Goal: Task Accomplishment & Management: Complete application form

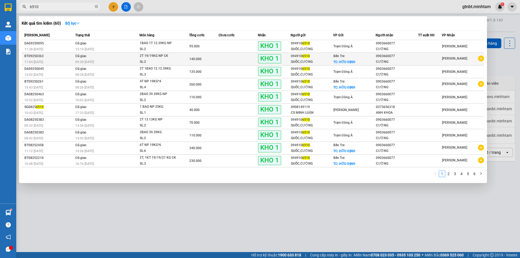
type input "6510"
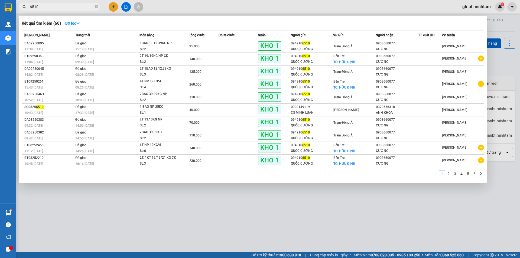
click at [113, 60] on div "09:30 [DATE]" at bounding box center [107, 62] width 64 height 6
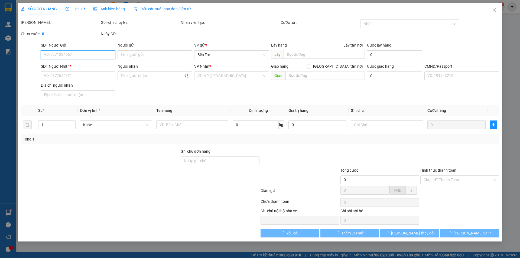
type input "0949106510"
type input "QUỐC,CƯỜNG"
checkbox input "true"
type input "HỮU ĐỊNH"
type input "60.000"
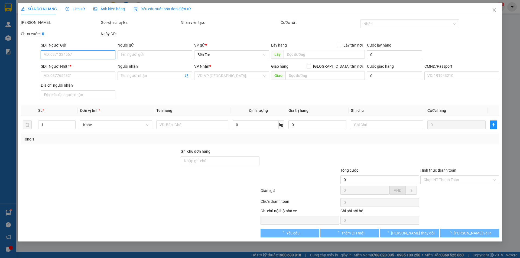
type input "0903660077"
type input "CƯỜNG"
type input "140.000"
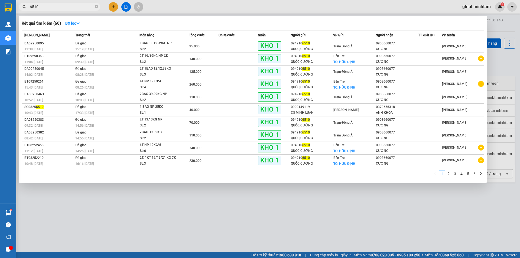
click at [61, 8] on input "6510" at bounding box center [62, 7] width 64 height 6
click at [148, 144] on div "6T NP 19KG*6" at bounding box center [160, 145] width 41 height 6
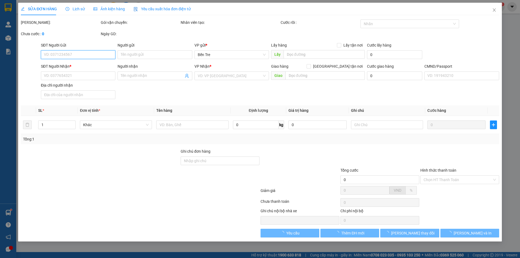
type input "0949106510"
type input "QUỐC,CƯỜNG"
checkbox input "true"
type input "HỮU ĐỊNH"
type input "100.000"
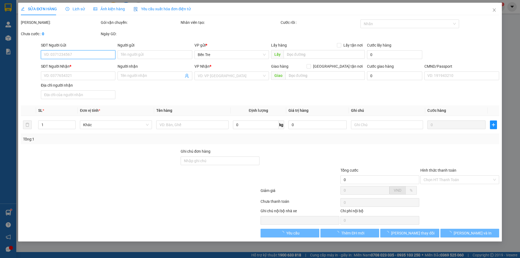
type input "0903660077"
type input "CƯỜNG"
type input "HCK"
type input "340.000"
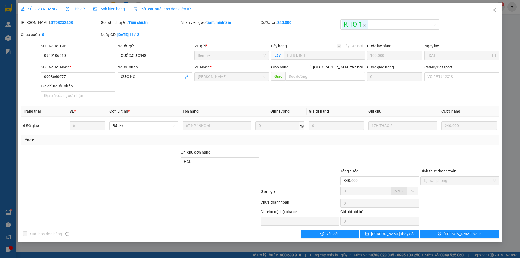
click at [72, 9] on span "Lịch sử" at bounding box center [75, 9] width 19 height 4
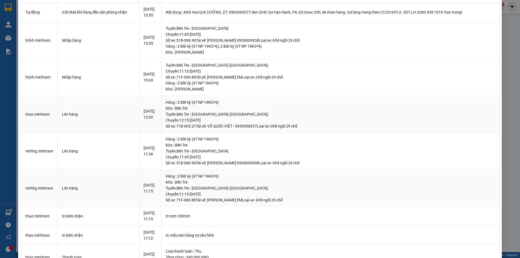
scroll to position [163, 0]
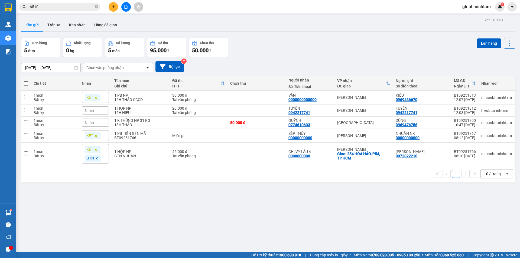
click at [50, 2] on div "Kết quả tìm kiếm ( 60 ) Bộ lọc Mã ĐH Trạng thái Món hàng Tổng cước Chưa cước Nh…" at bounding box center [53, 6] width 106 height 9
click at [50, 8] on input "6510" at bounding box center [62, 7] width 64 height 6
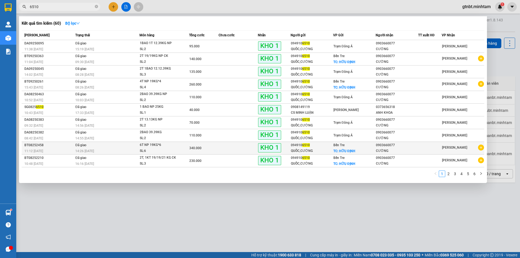
click at [131, 146] on td "Đã giao 14:26 [DATE]" at bounding box center [107, 148] width 66 height 13
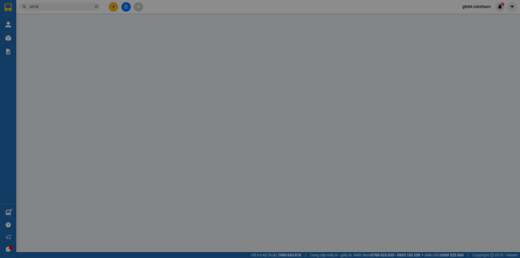
type input "0949106510"
type input "QUỐC,CƯỜNG"
checkbox input "true"
type input "HỮU ĐỊNH"
type input "100.000"
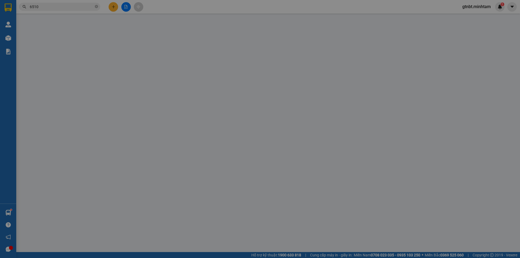
type input "0903660077"
type input "CƯỜNG"
type input "HCK"
type input "340.000"
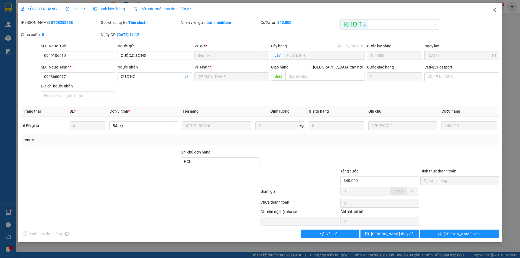
drag, startPoint x: 495, startPoint y: 7, endPoint x: 80, endPoint y: 11, distance: 414.5
click at [494, 8] on span "Close" at bounding box center [494, 10] width 15 height 15
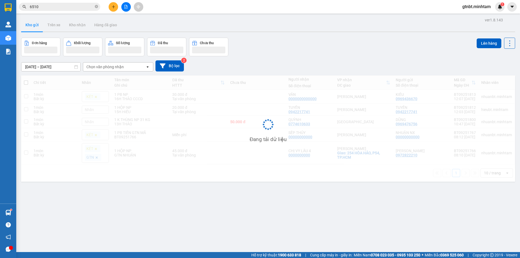
click at [62, 7] on input "6510" at bounding box center [62, 7] width 64 height 6
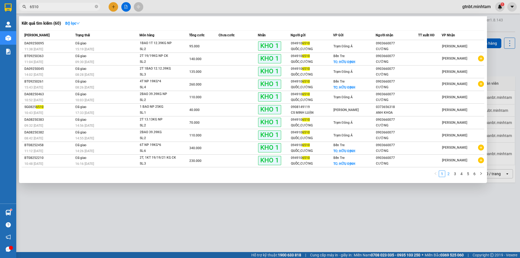
click at [447, 174] on link "2" at bounding box center [449, 174] width 6 height 6
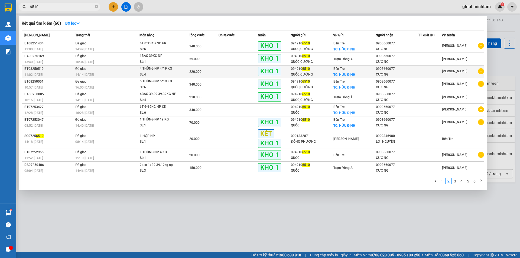
click at [158, 73] on div "SL: 4" at bounding box center [160, 75] width 41 height 6
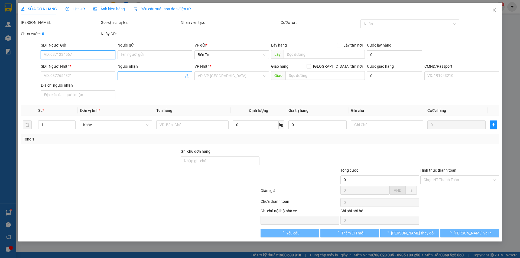
type input "0949106510"
type input "QUỐC,CƯỜNG"
checkbox input "true"
type input "HỮU ĐỊNH"
type input "60.000"
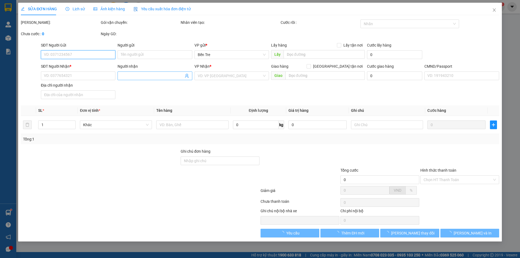
type input "0903660077"
type input "CƯỜNG"
type input "220.000"
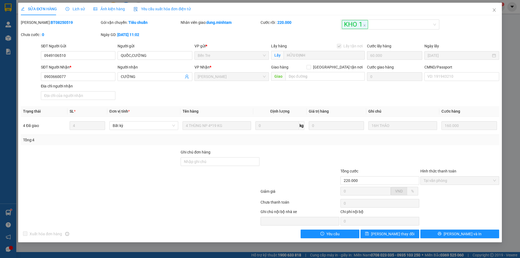
drag, startPoint x: 172, startPoint y: 129, endPoint x: 113, endPoint y: 159, distance: 66.3
click at [113, 159] on div at bounding box center [100, 158] width 160 height 19
click at [78, 28] on div "[PERSON_NAME]: BT08250519" at bounding box center [60, 26] width 80 height 12
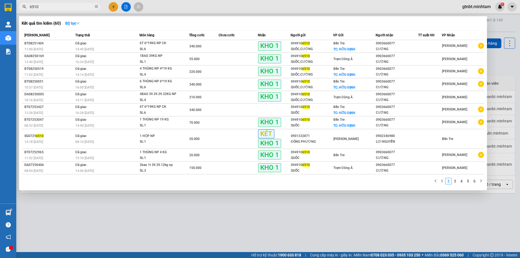
click at [59, 8] on input "6510" at bounding box center [62, 7] width 64 height 6
click at [60, 8] on input "6510" at bounding box center [62, 7] width 64 height 6
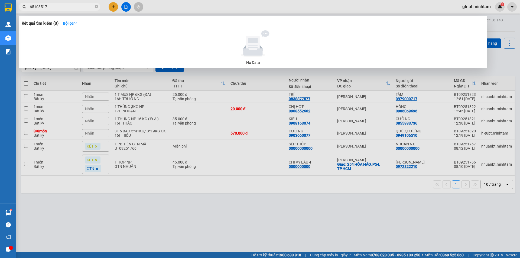
click at [76, 10] on span "65103517" at bounding box center [59, 7] width 81 height 8
click at [76, 9] on input "65103517" at bounding box center [62, 7] width 64 height 6
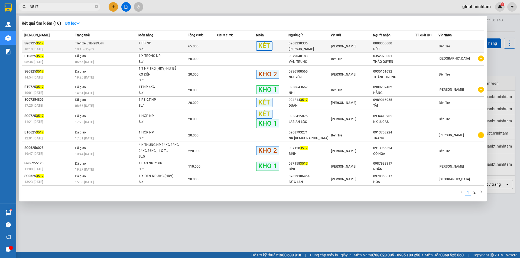
type input "3517"
click at [118, 47] on div "10:15 [DATE]" at bounding box center [106, 49] width 63 height 6
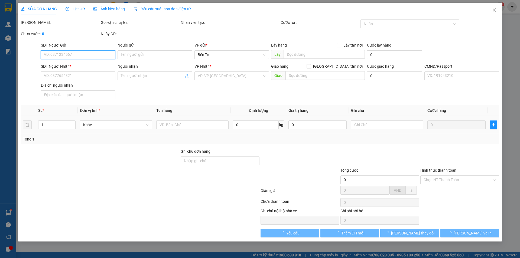
type input "0908230336"
type input "[PERSON_NAME]"
type input "0000000000"
type input "DỨT"
type input "0388470339"
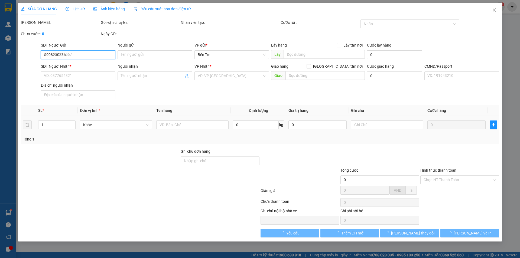
type input "65.000"
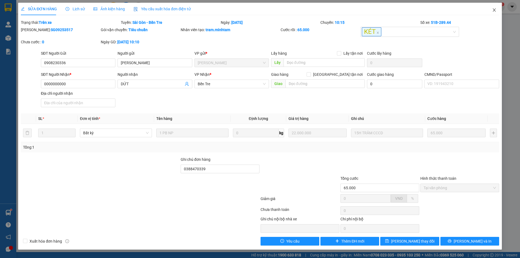
click at [496, 8] on icon "close" at bounding box center [494, 10] width 4 height 4
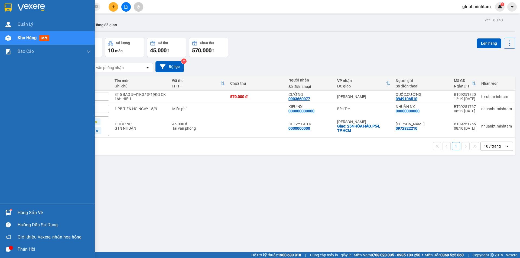
click at [9, 5] on img at bounding box center [8, 8] width 7 height 8
click at [8, 13] on div at bounding box center [47, 9] width 95 height 18
click at [10, 6] on img at bounding box center [8, 8] width 7 height 8
